Goal: Task Accomplishment & Management: Use online tool/utility

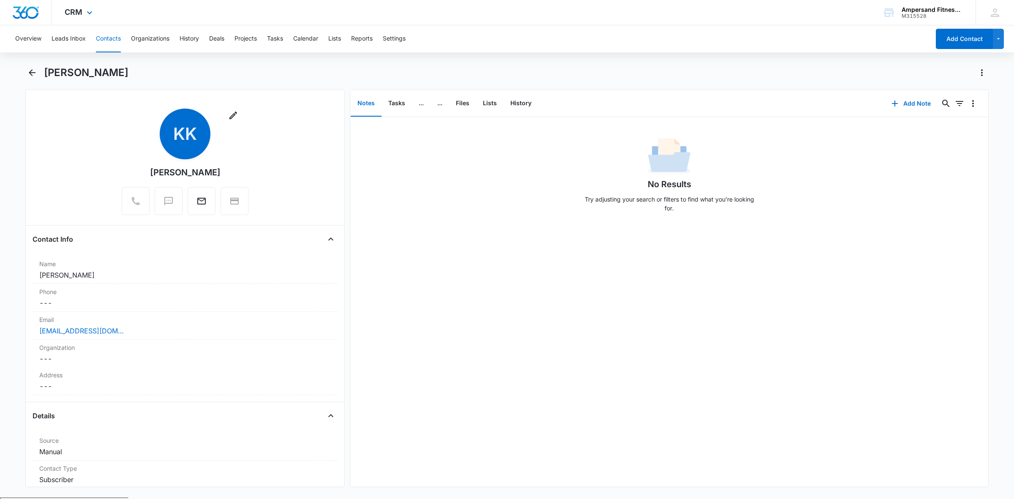
click at [83, 19] on div "CRM Apps Reputation Forms CRM Email Social POS Content Ads Intelligence Files B…" at bounding box center [79, 12] width 55 height 25
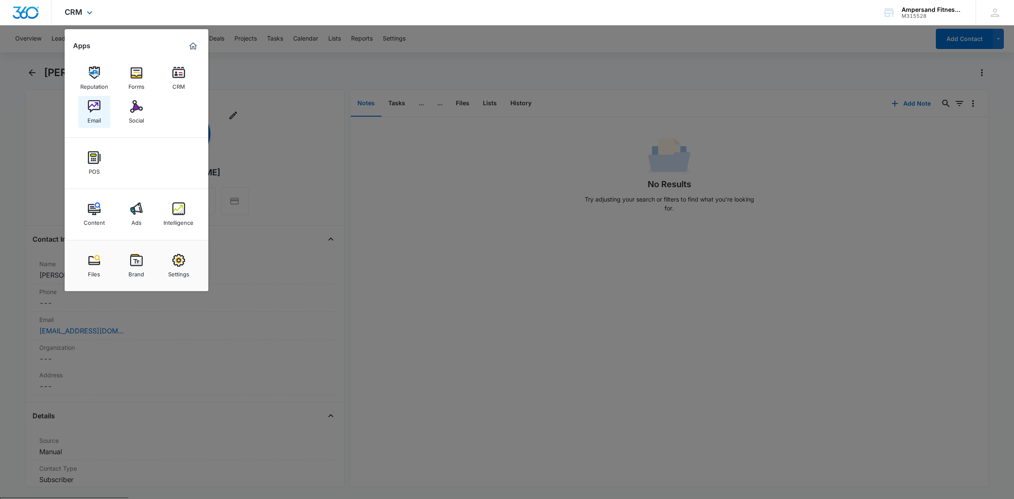
click at [88, 107] on img at bounding box center [94, 106] width 13 height 13
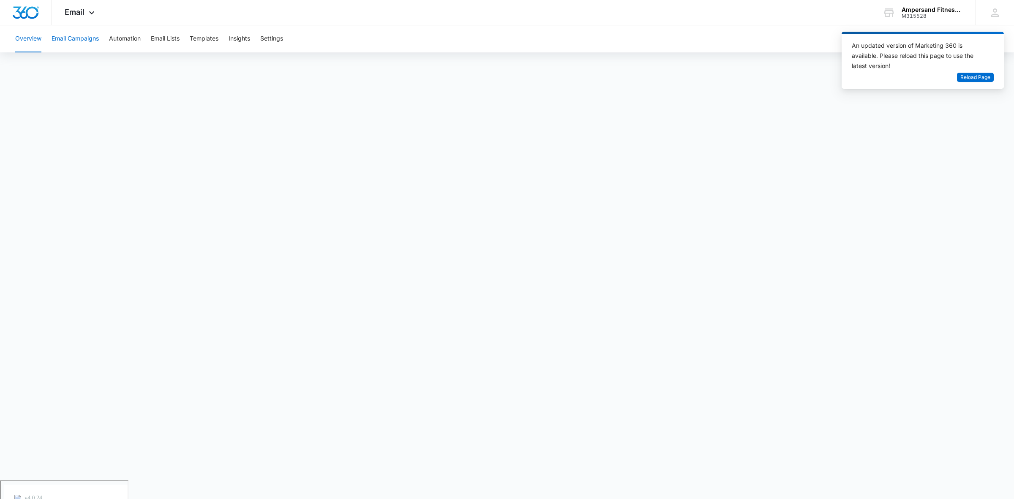
click at [70, 35] on button "Email Campaigns" at bounding box center [75, 38] width 47 height 27
